Goal: Find specific page/section: Find specific page/section

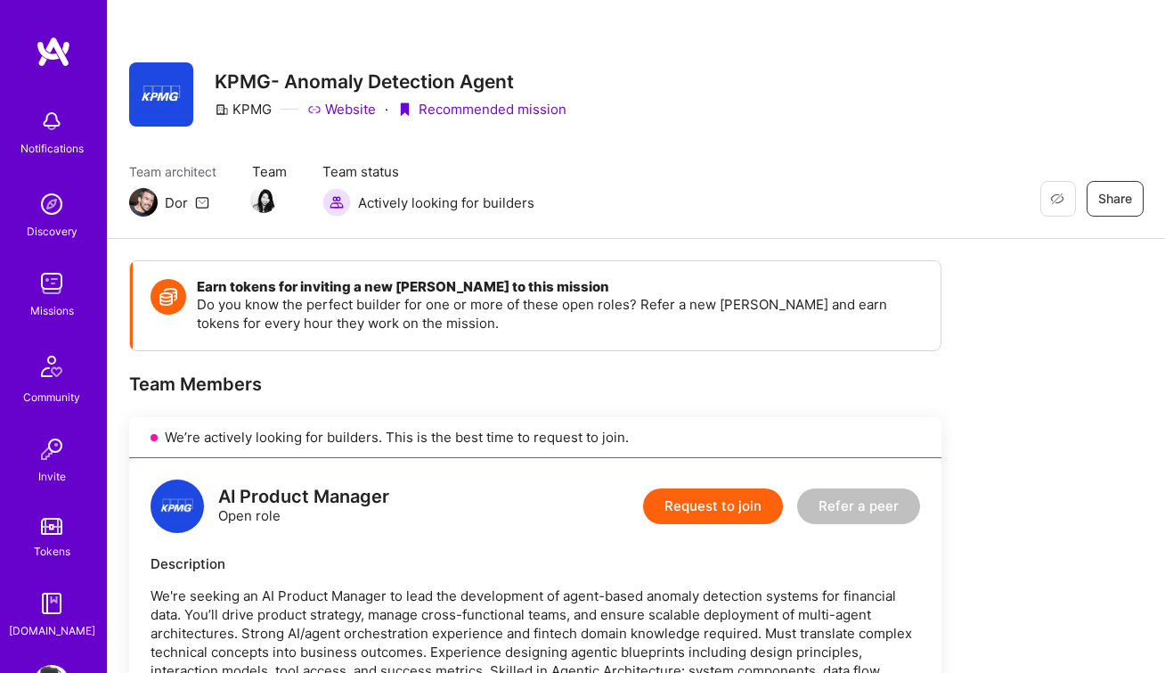
click at [68, 287] on img at bounding box center [52, 283] width 36 height 36
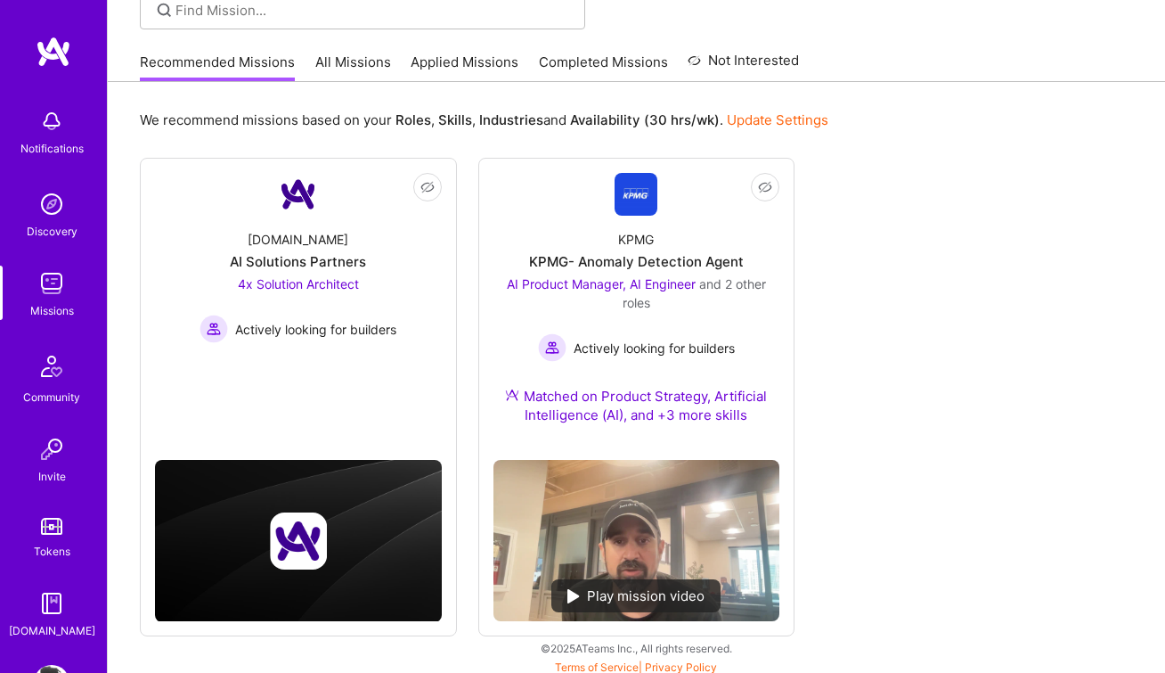
scroll to position [149, 0]
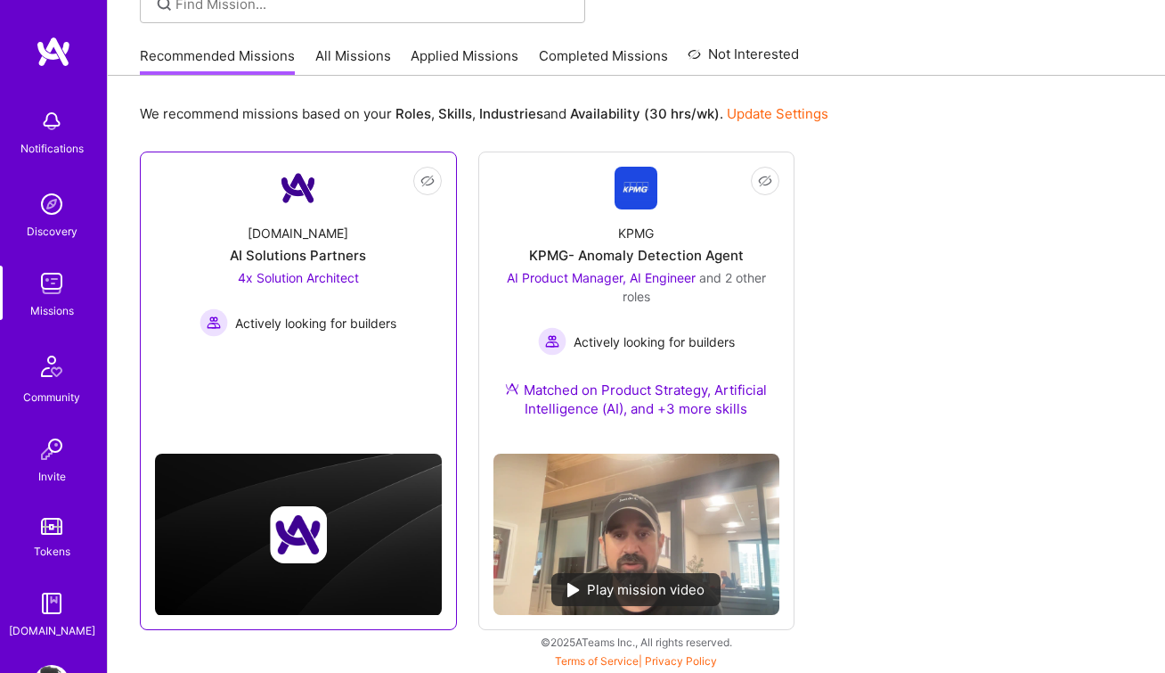
click at [269, 362] on link "Not Interested [DOMAIN_NAME] AI Solutions Partners 4x Solution Architect Active…" at bounding box center [298, 275] width 287 height 216
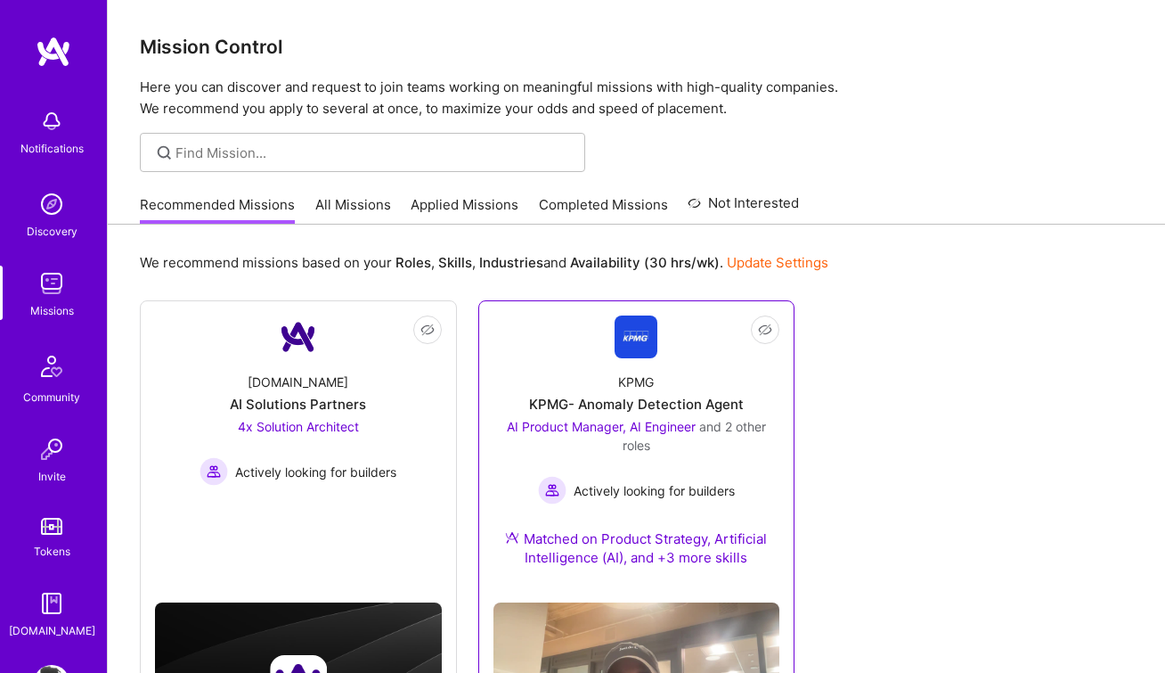
click at [511, 342] on link "Not Interested KPMG KPMG- Anomaly Detection Agent AI Product Manager, AI Engine…" at bounding box center [636, 451] width 287 height 273
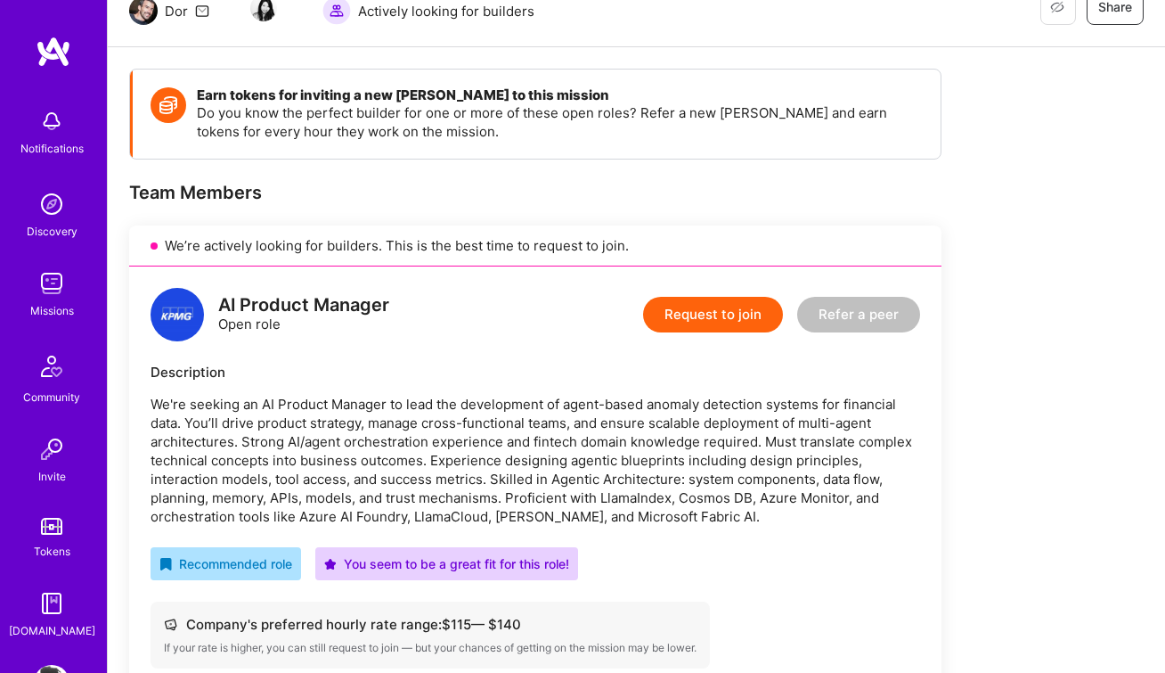
scroll to position [194, 0]
